Goal: Information Seeking & Learning: Find specific fact

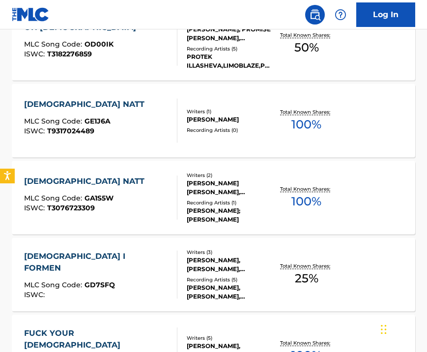
click at [124, 73] on div "ON GOD MLC Song Code : OD00IK ISWC : T3182276859 Writers ( 4 ) [PERSON_NAME], P…" at bounding box center [213, 44] width 403 height 74
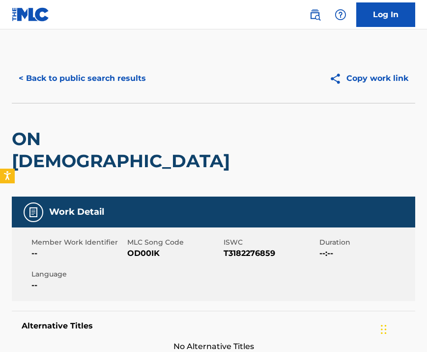
click at [135, 77] on button "< Back to public search results" at bounding box center [82, 78] width 141 height 25
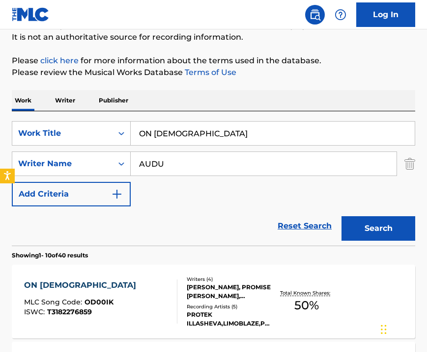
scroll to position [73, 0]
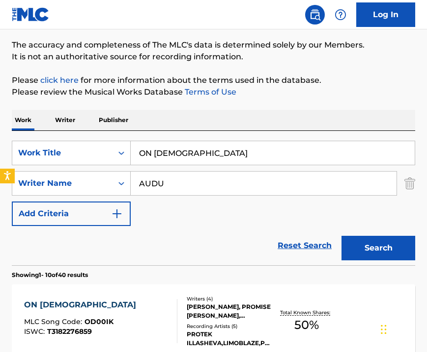
click at [166, 154] on input "ON [DEMOGRAPHIC_DATA]" at bounding box center [273, 153] width 284 height 24
type input "OTILO (IZZ GONE)"
click at [151, 180] on input "AUDU" at bounding box center [264, 184] width 266 height 24
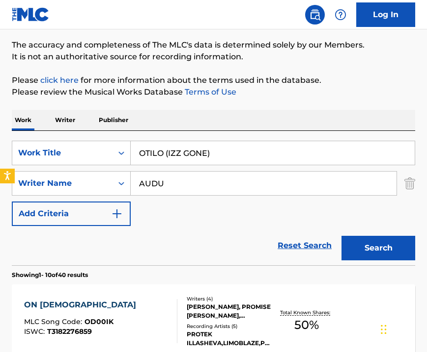
click at [151, 180] on input "AUDU" at bounding box center [264, 184] width 266 height 24
type input "MOSHOOD"
click at [362, 246] on button "Search" at bounding box center [378, 248] width 74 height 25
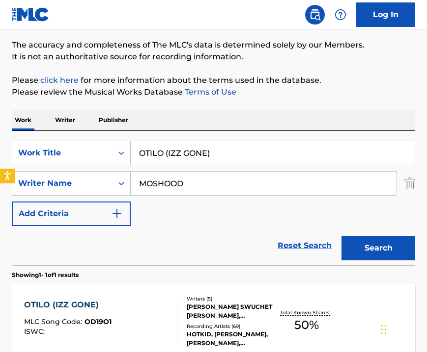
click at [308, 267] on section "Showing 1 - 1 of 1 results" at bounding box center [213, 273] width 403 height 14
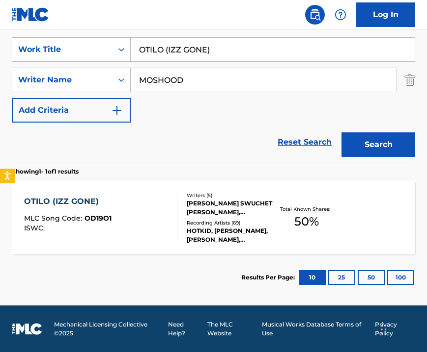
scroll to position [177, 0]
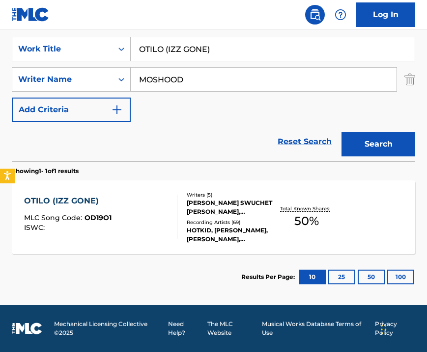
click at [63, 196] on div "OTILO (IZZ GONE)" at bounding box center [67, 201] width 87 height 12
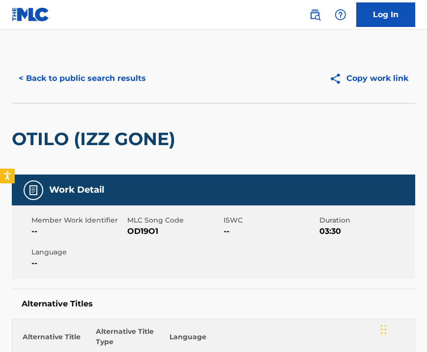
click at [63, 196] on div "Work Detail" at bounding box center [213, 190] width 403 height 31
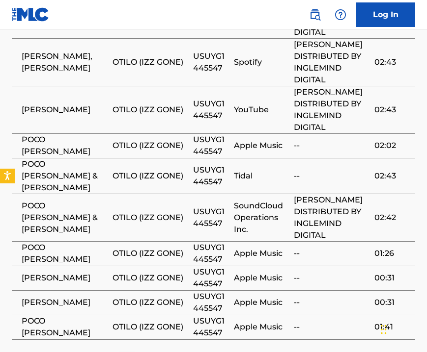
scroll to position [1335, 0]
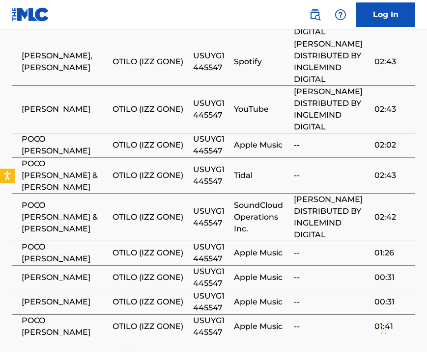
click at [180, 104] on span "OTILO (IZZ GONE)" at bounding box center [150, 110] width 76 height 12
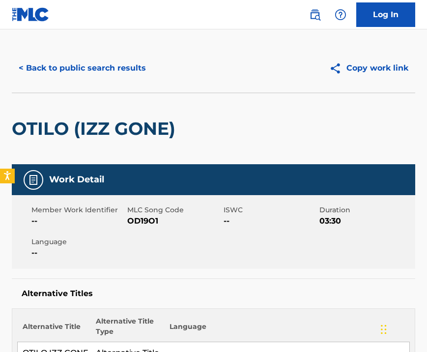
scroll to position [0, 0]
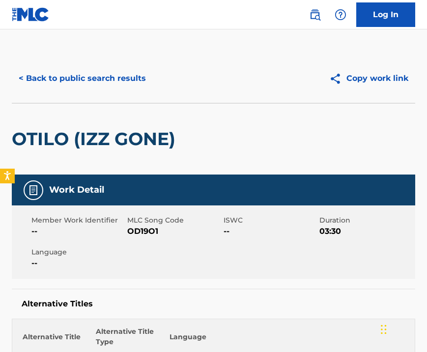
click at [99, 85] on button "< Back to public search results" at bounding box center [82, 78] width 141 height 25
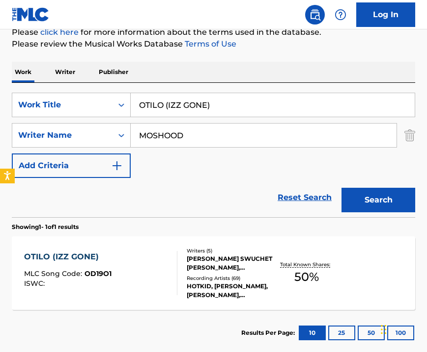
click at [186, 109] on input "OTILO (IZZ GONE)" at bounding box center [273, 105] width 284 height 24
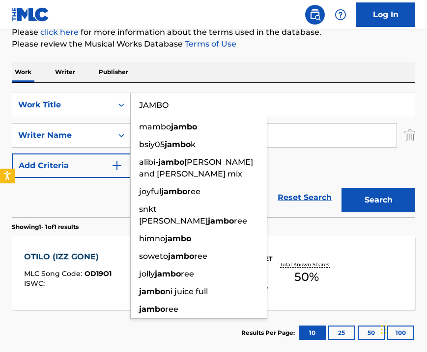
type input "JAMBO"
click at [84, 191] on div "Reset Search Search" at bounding box center [213, 197] width 403 height 39
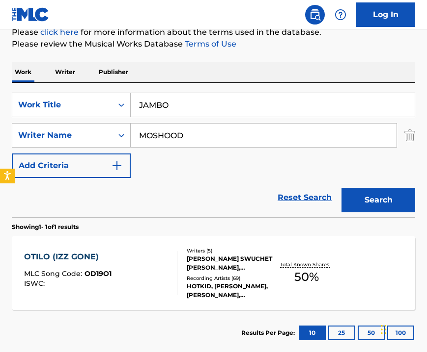
click at [370, 198] on button "Search" at bounding box center [378, 200] width 74 height 25
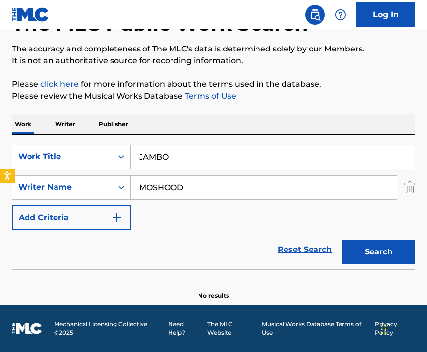
scroll to position [69, 0]
click at [182, 187] on input "MOSHOOD" at bounding box center [264, 188] width 266 height 24
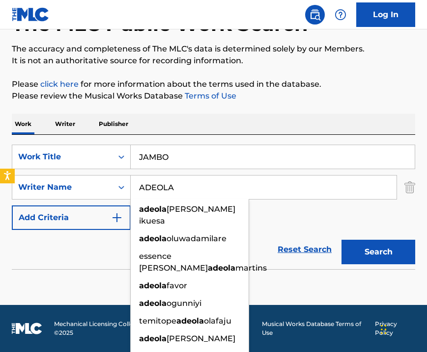
type input "ADEOLA"
click at [341, 240] on button "Search" at bounding box center [378, 252] width 74 height 25
